Goal: Task Accomplishment & Management: Use online tool/utility

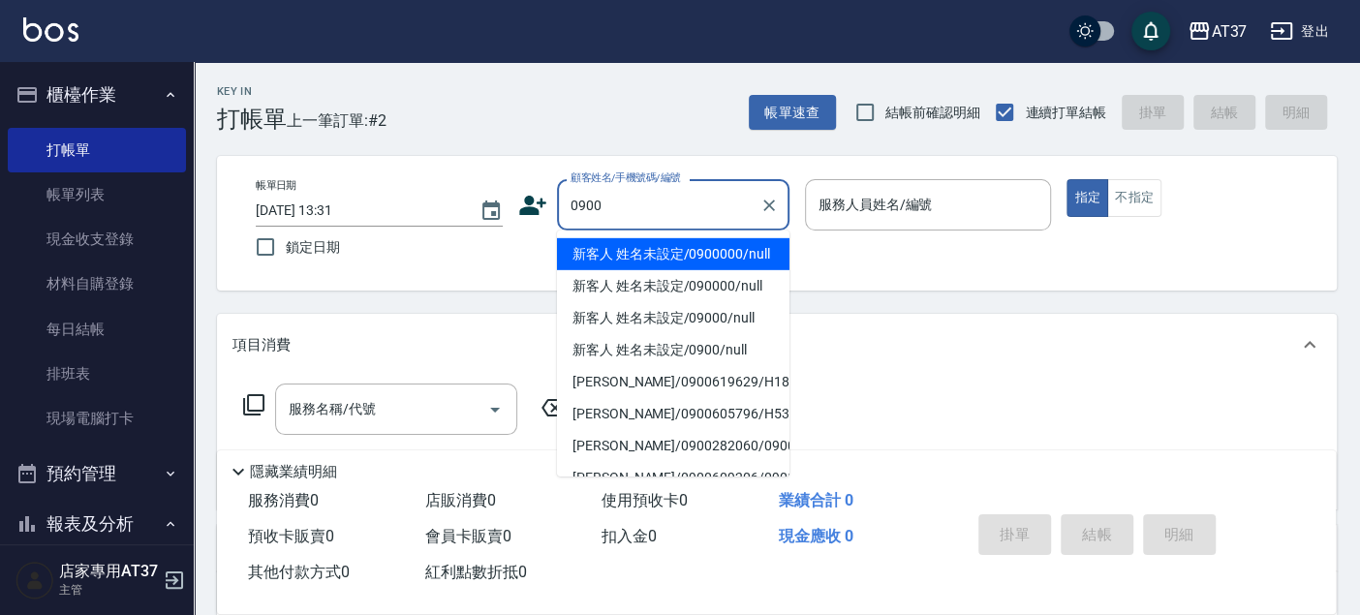
click at [666, 270] on li "新客人 姓名未設定/0900000/null" at bounding box center [673, 254] width 232 height 32
type input "新客人 姓名未設定/0900000/null"
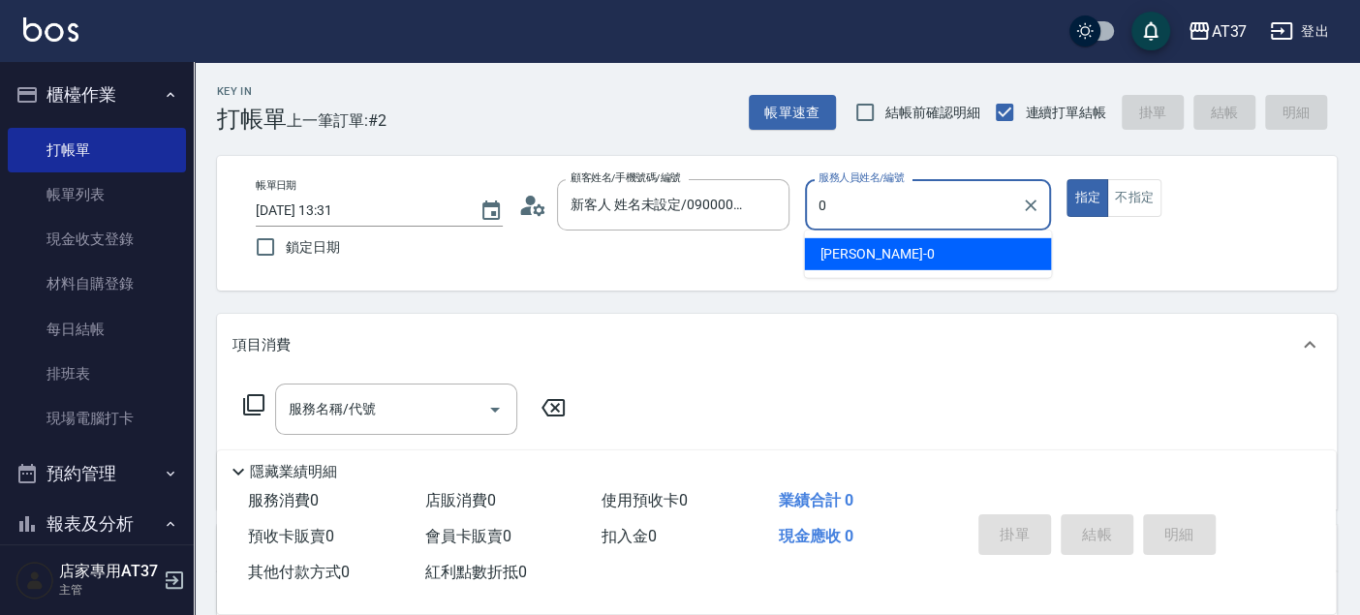
click at [843, 253] on span "[PERSON_NAME] -0" at bounding box center [877, 254] width 114 height 20
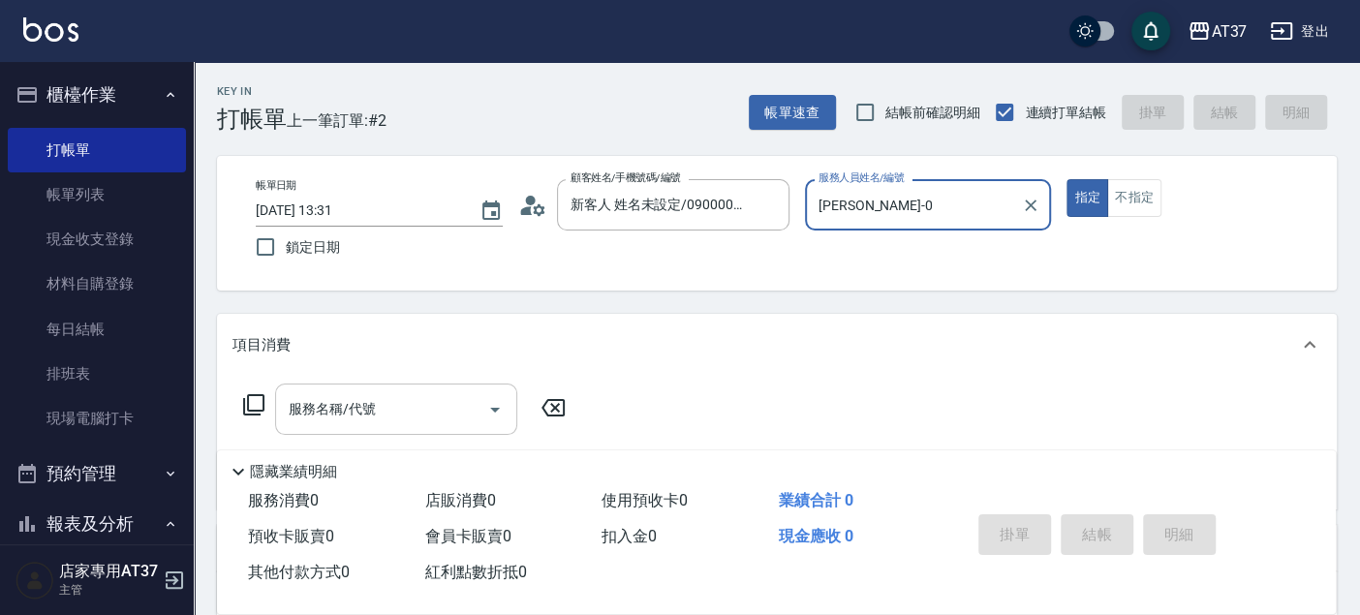
type input "[PERSON_NAME]-0"
click at [393, 420] on input "服務名稱/代號" at bounding box center [382, 409] width 196 height 34
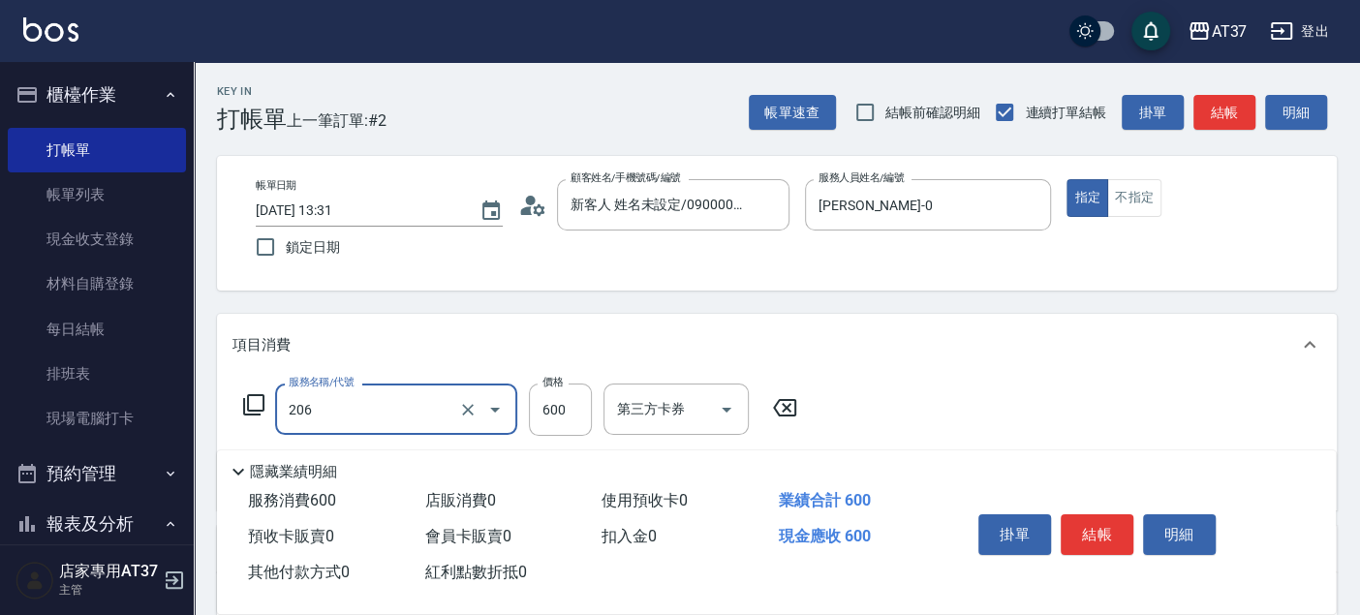
type input "A精油洗+剪(206)"
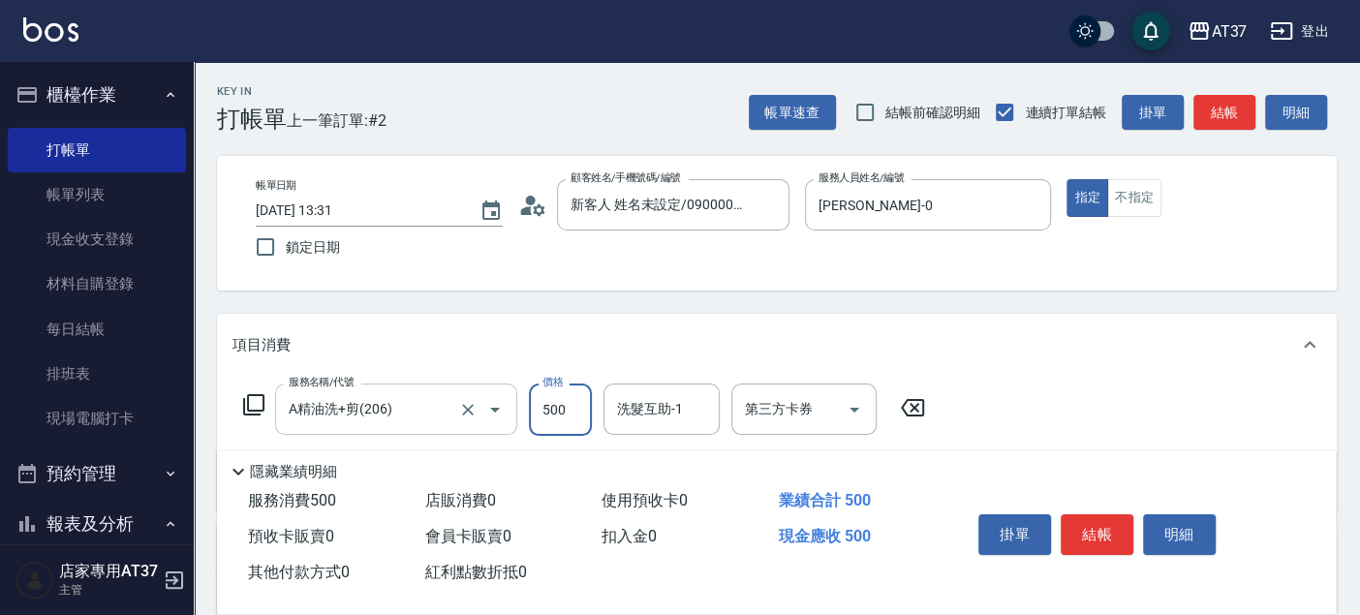
type input "500"
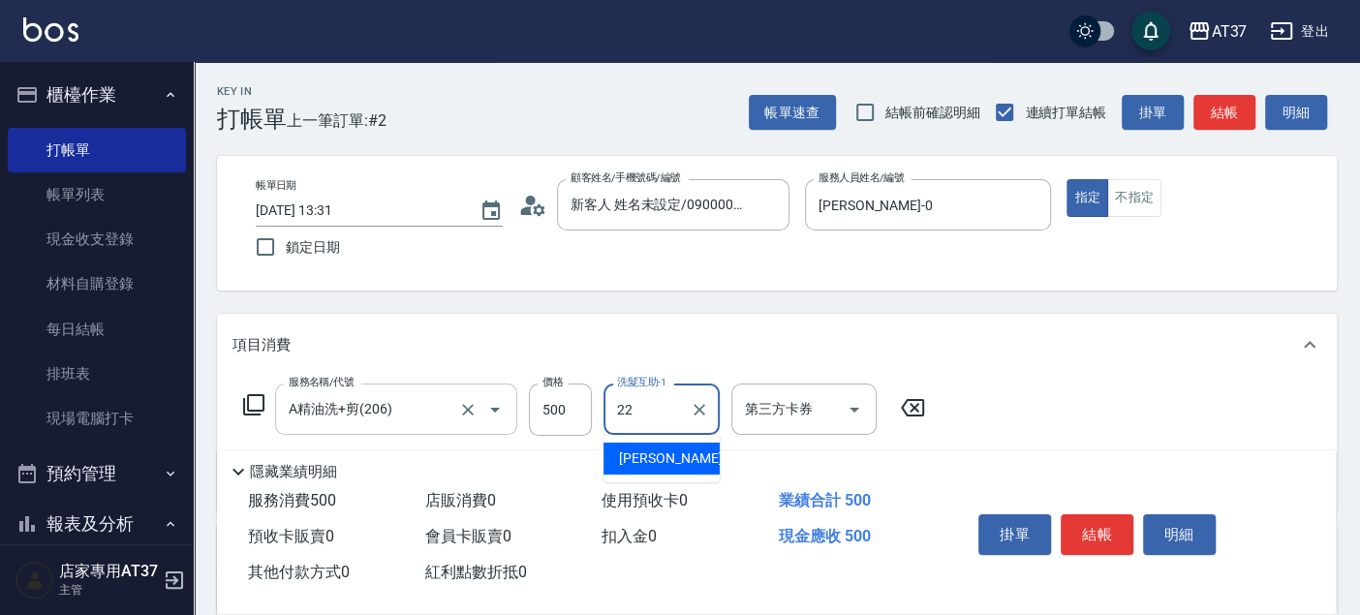
type input "[PERSON_NAME]-22"
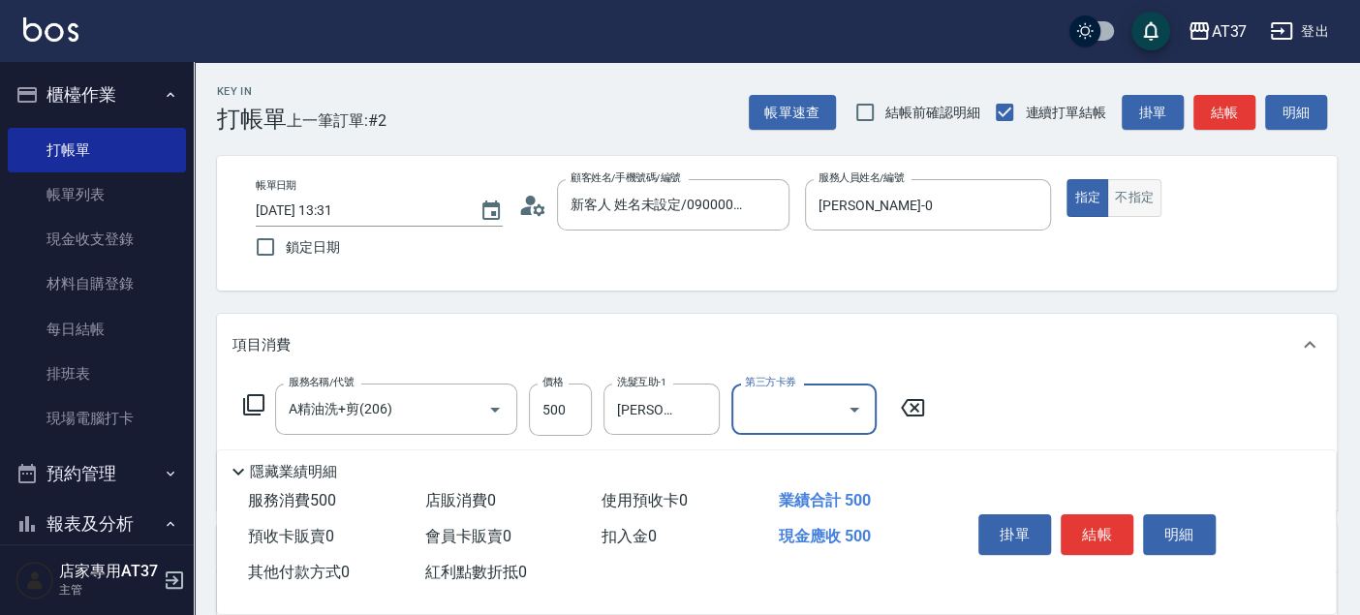
click at [1129, 199] on button "不指定" at bounding box center [1134, 198] width 54 height 38
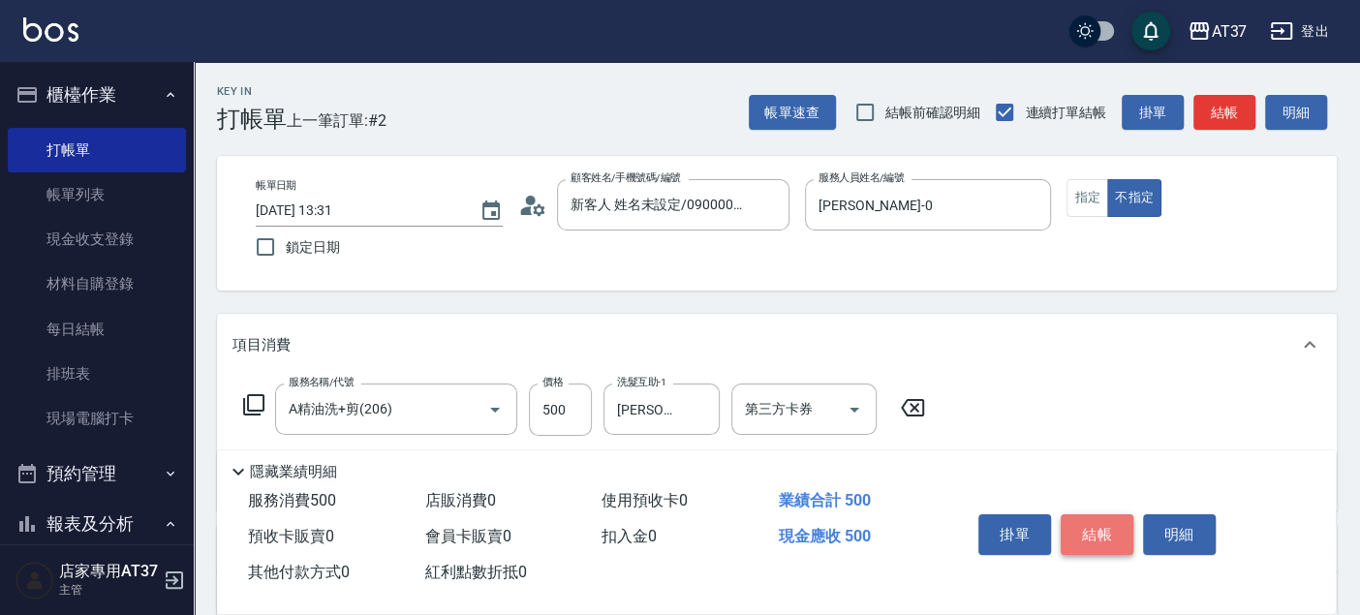
click at [1103, 534] on button "結帳" at bounding box center [1097, 534] width 73 height 41
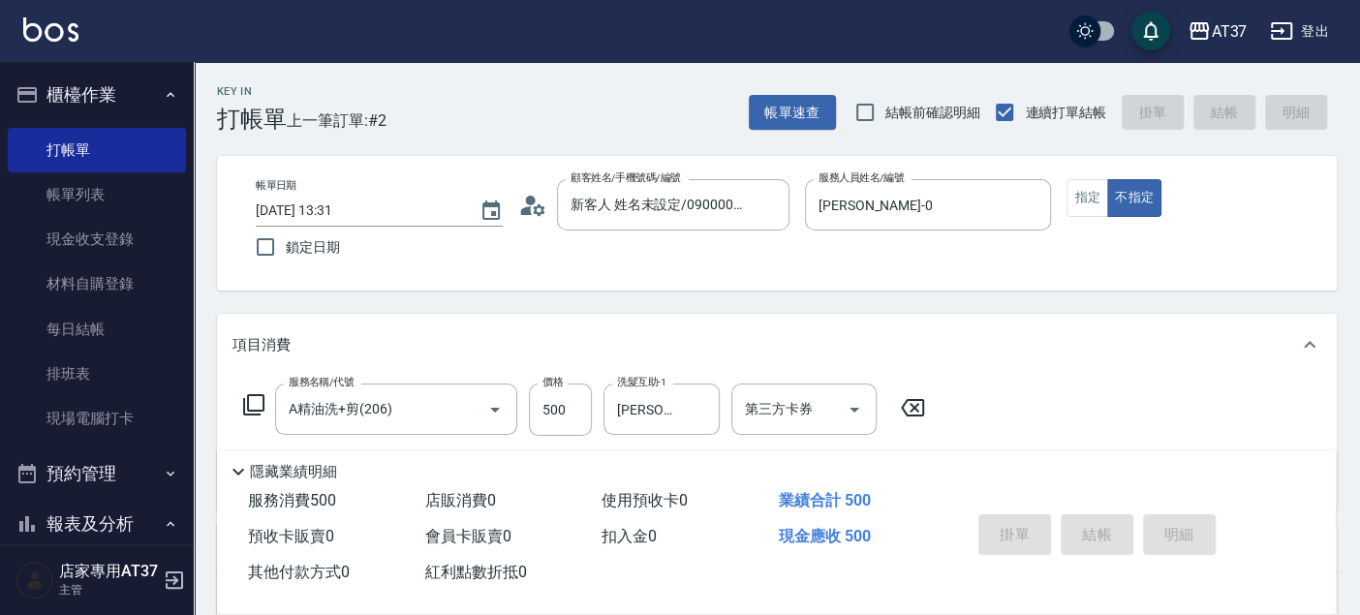
type input "[DATE] 14:03"
